Goal: Navigation & Orientation: Find specific page/section

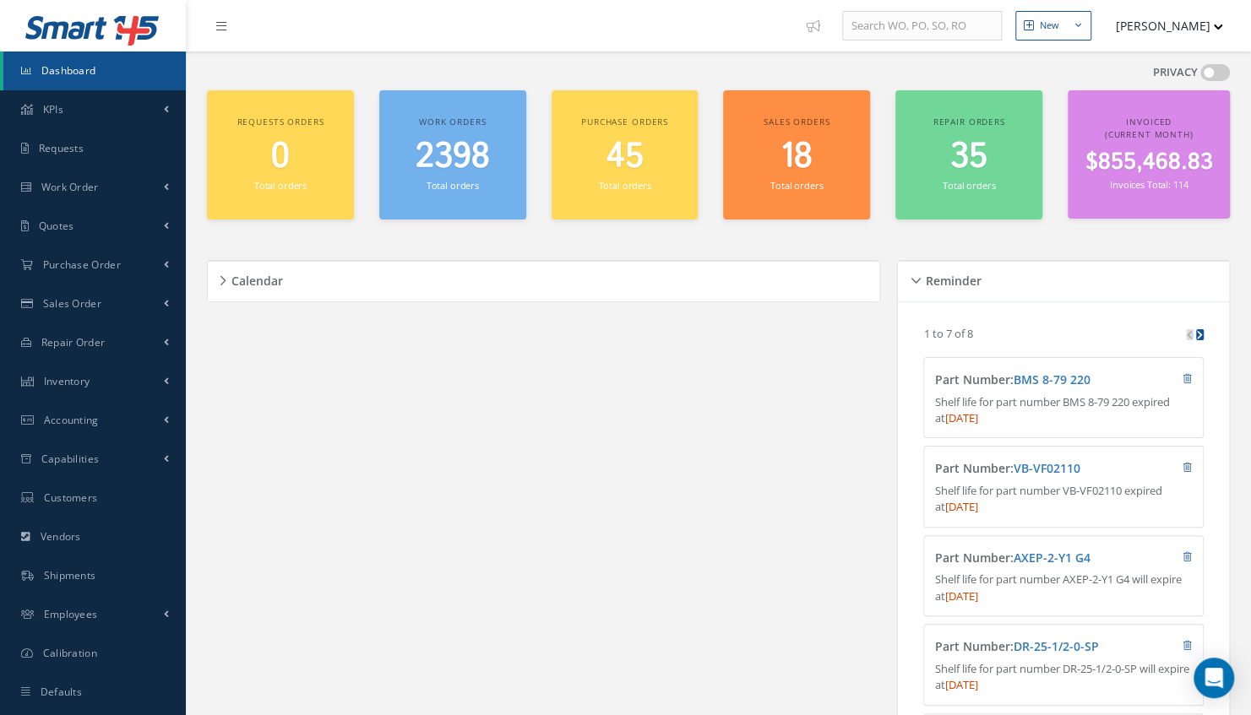
click at [449, 178] on div "2398 Total orders" at bounding box center [453, 165] width 130 height 57
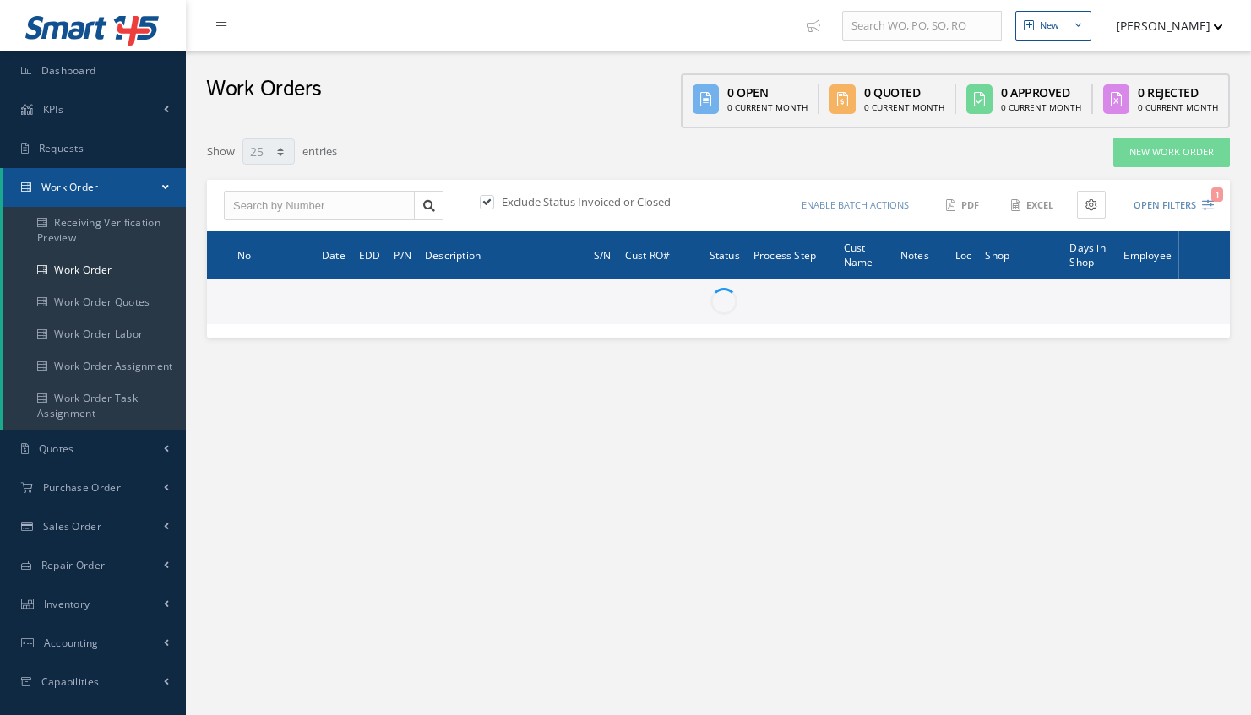
select select "25"
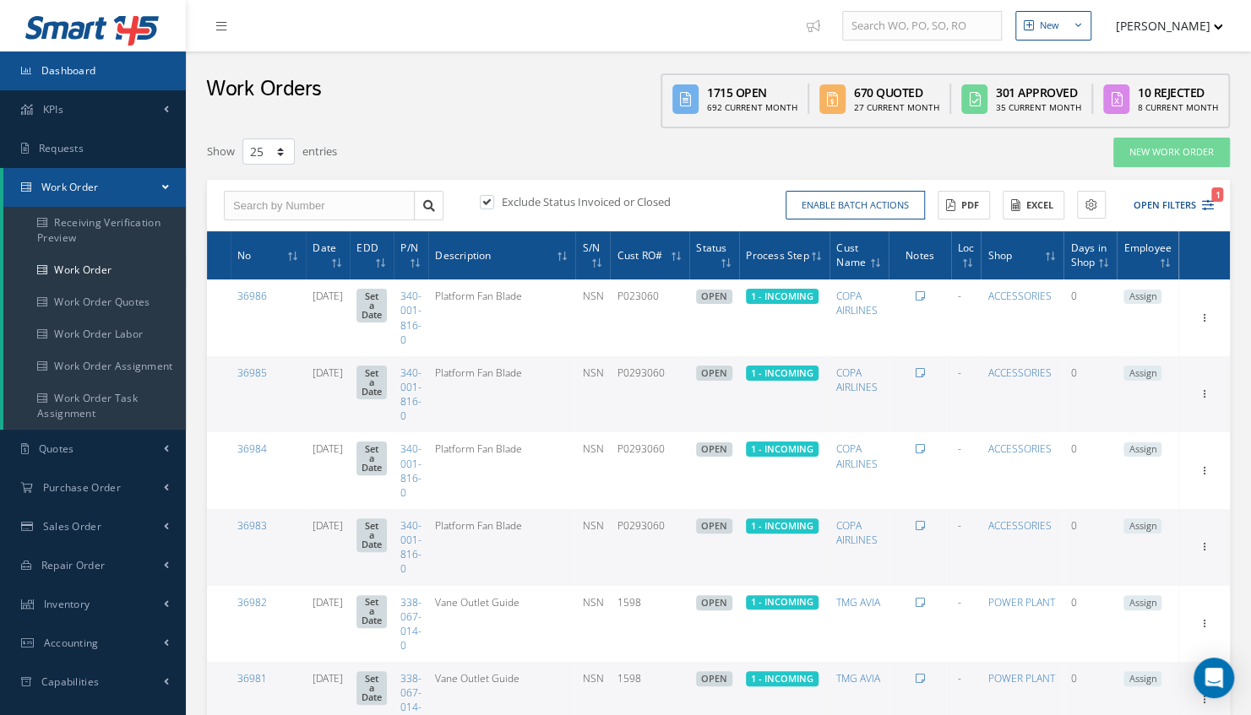
click at [68, 79] on link "Dashboard" at bounding box center [93, 71] width 186 height 39
